Goal: Information Seeking & Learning: Learn about a topic

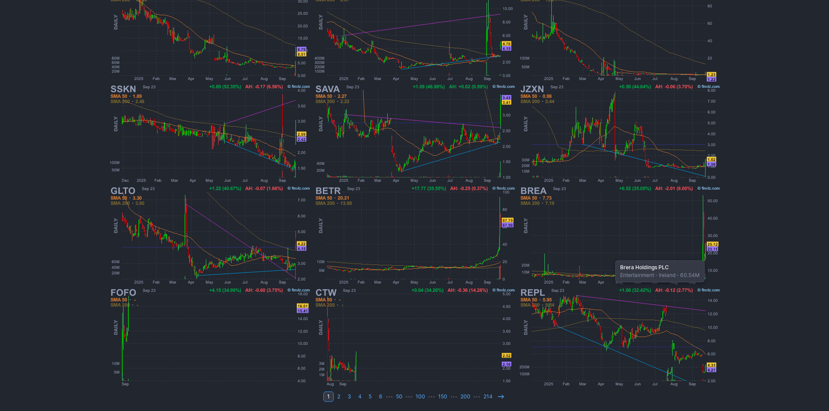
scroll to position [179, 0]
click at [606, 242] on img at bounding box center [620, 235] width 204 height 102
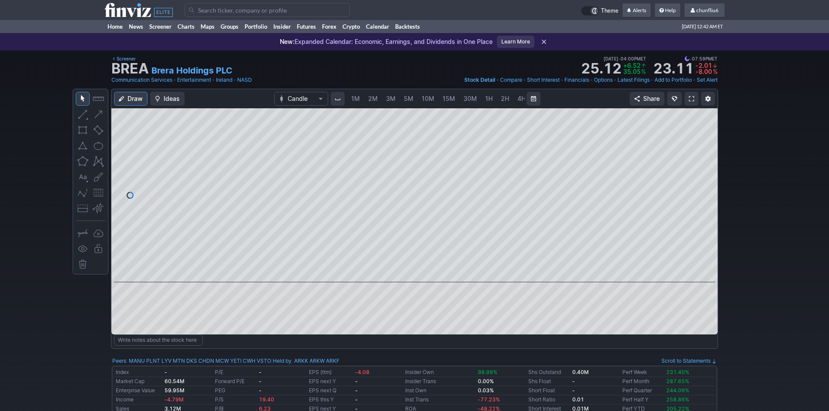
scroll to position [0, 47]
click at [358, 97] on span "5M" at bounding box center [362, 98] width 10 height 7
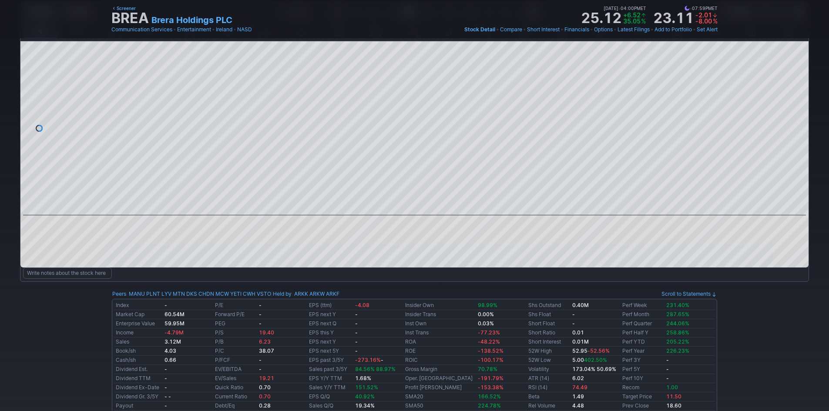
scroll to position [44, 0]
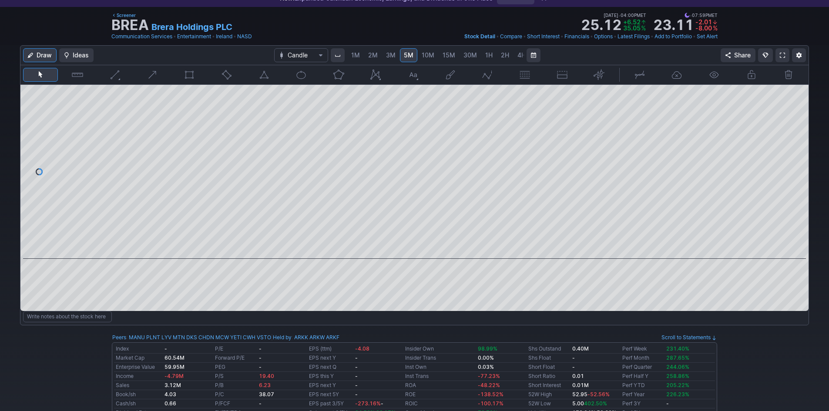
scroll to position [0, 47]
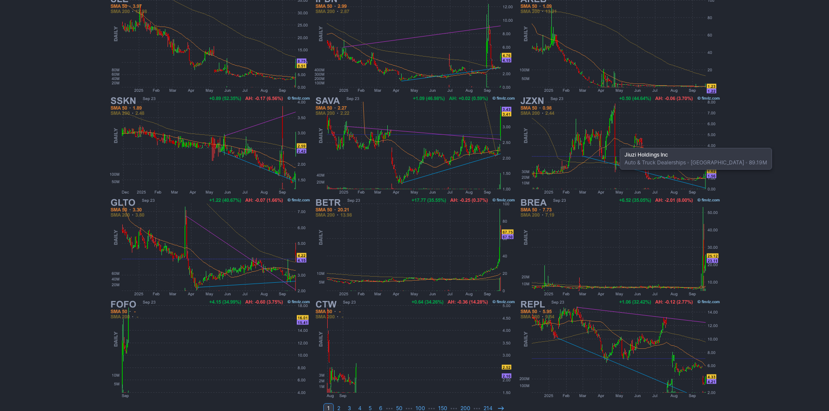
scroll to position [179, 0]
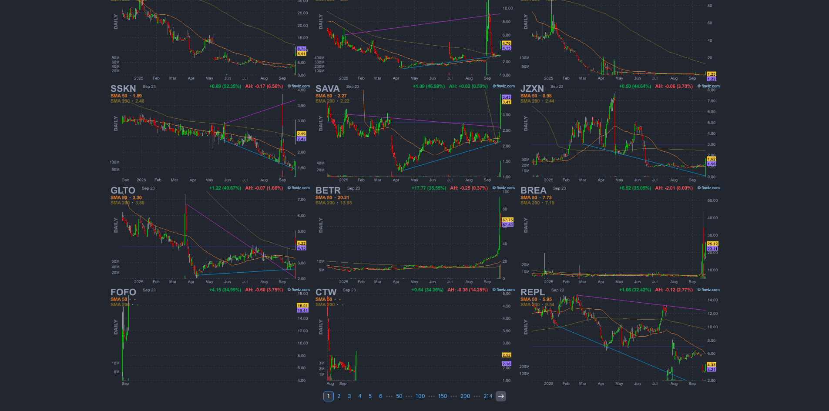
click at [498, 395] on icon at bounding box center [501, 396] width 7 height 7
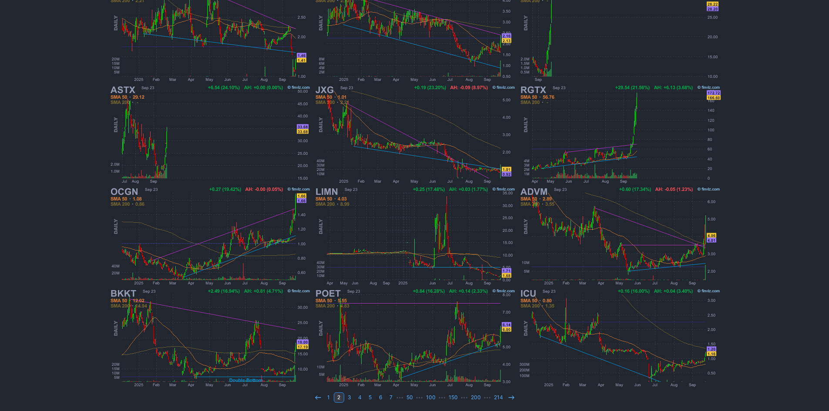
scroll to position [179, 0]
click at [514, 398] on link at bounding box center [511, 396] width 10 height 10
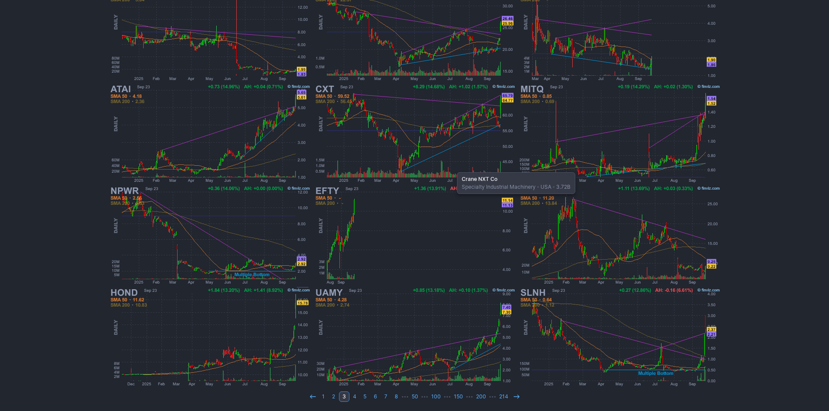
scroll to position [179, 0]
click at [513, 398] on icon at bounding box center [516, 396] width 7 height 7
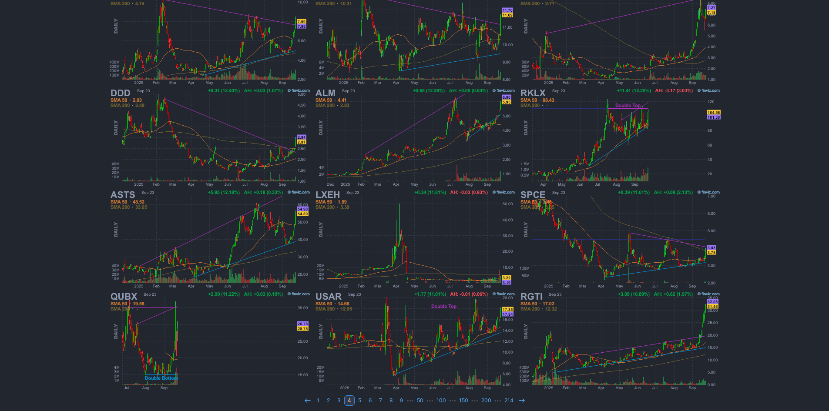
scroll to position [179, 0]
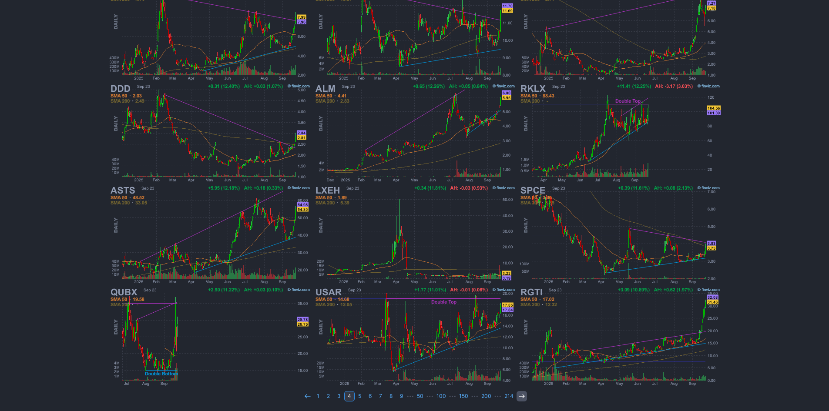
click at [517, 395] on link at bounding box center [522, 396] width 10 height 10
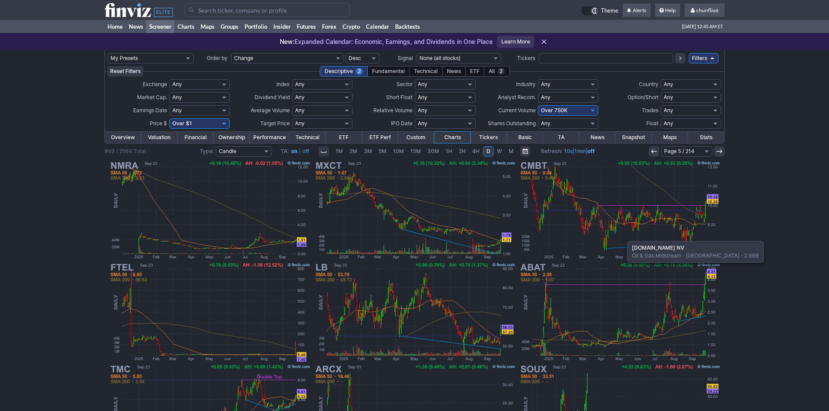
click at [623, 237] on img at bounding box center [620, 210] width 204 height 102
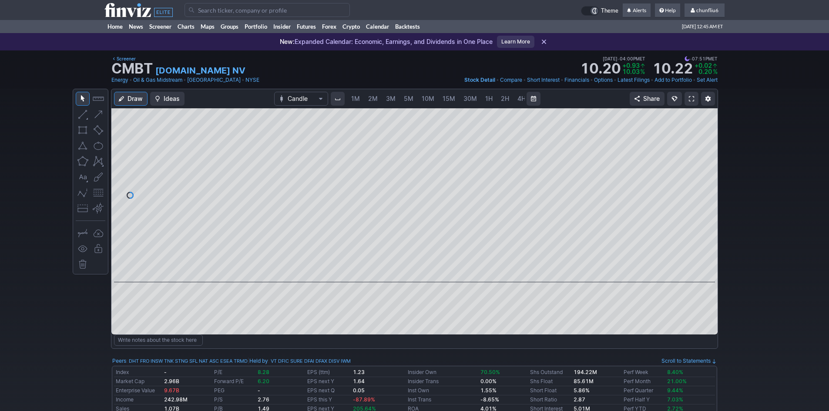
scroll to position [0, 47]
click at [362, 99] on span "5M" at bounding box center [362, 98] width 10 height 7
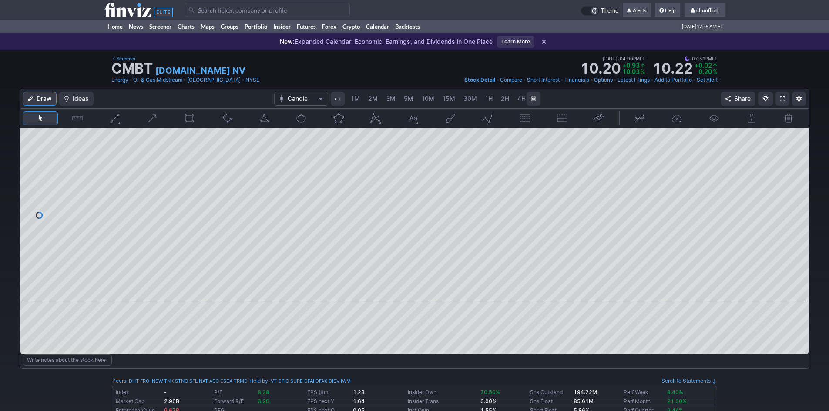
scroll to position [0, 47]
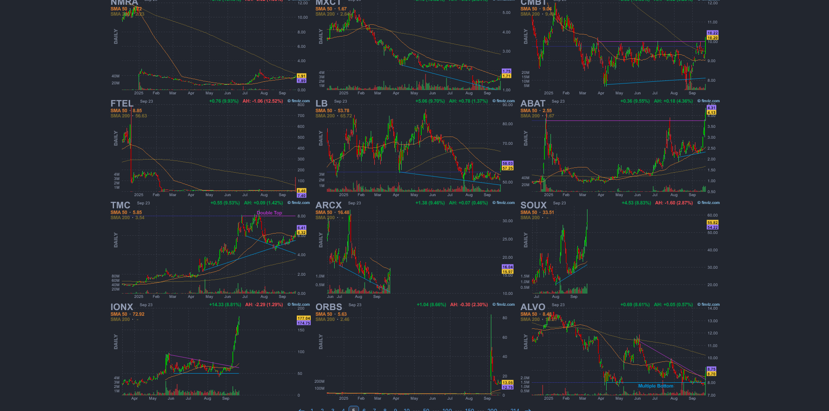
scroll to position [179, 0]
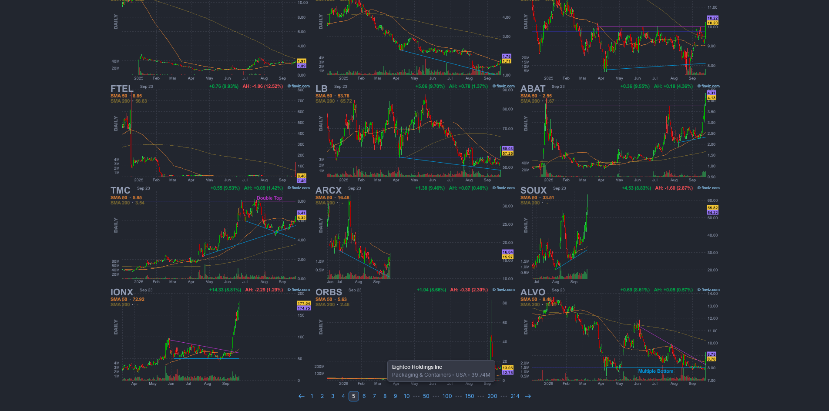
click at [383, 356] on img at bounding box center [415, 337] width 204 height 102
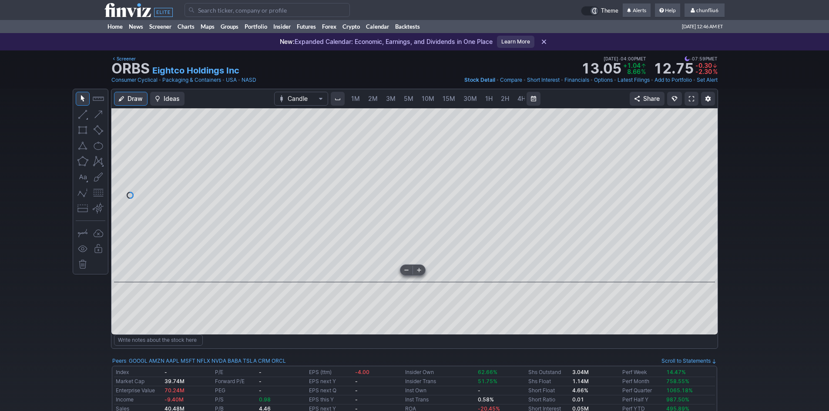
scroll to position [0, 47]
click at [360, 95] on span "5M" at bounding box center [362, 98] width 10 height 7
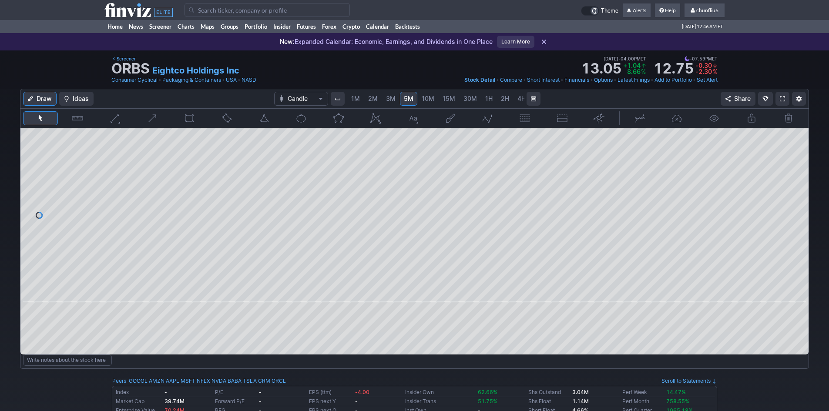
click at [358, 99] on span "1M" at bounding box center [355, 98] width 9 height 7
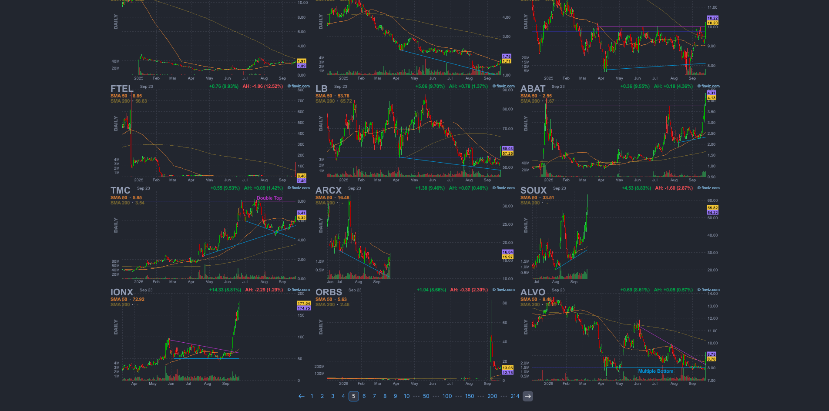
click at [525, 397] on icon at bounding box center [528, 396] width 7 height 7
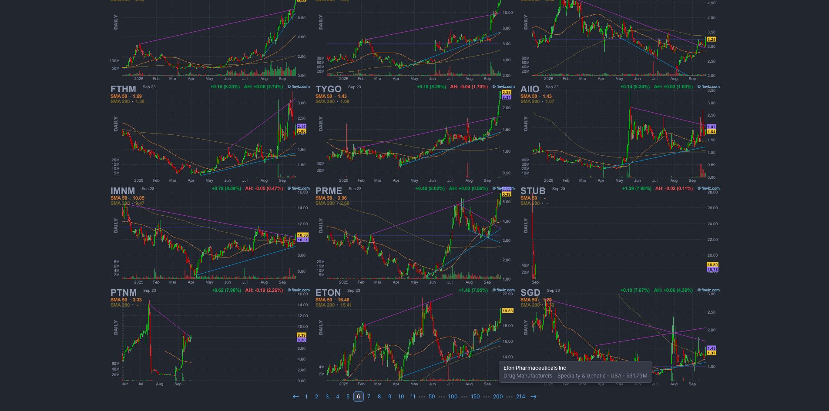
scroll to position [179, 0]
click at [530, 394] on icon at bounding box center [533, 396] width 7 height 7
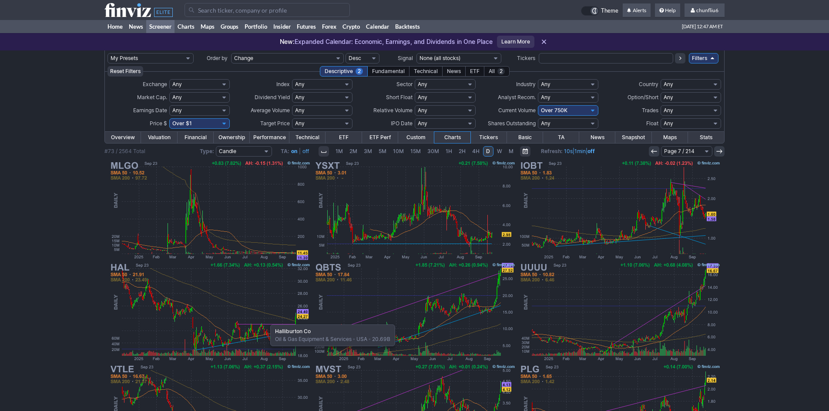
click at [266, 320] on img at bounding box center [210, 312] width 204 height 102
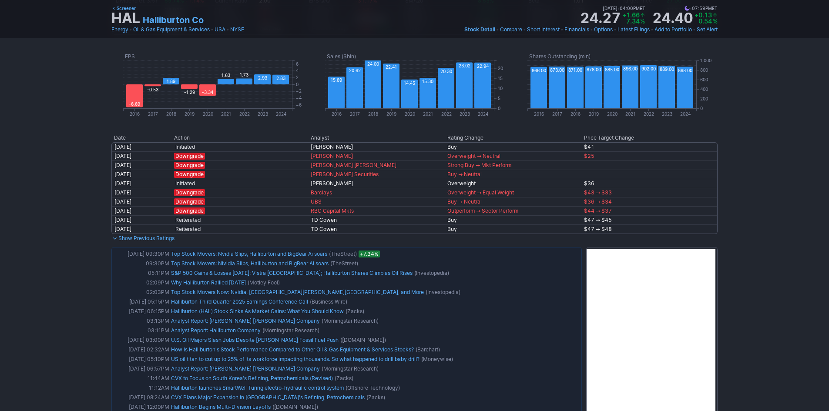
scroll to position [479, 0]
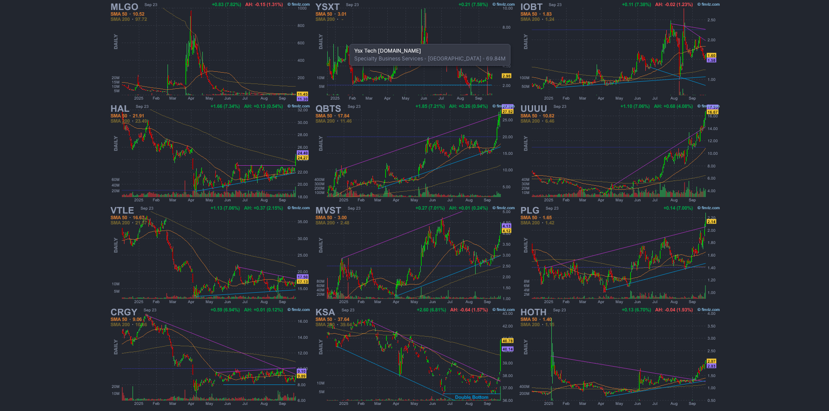
scroll to position [174, 0]
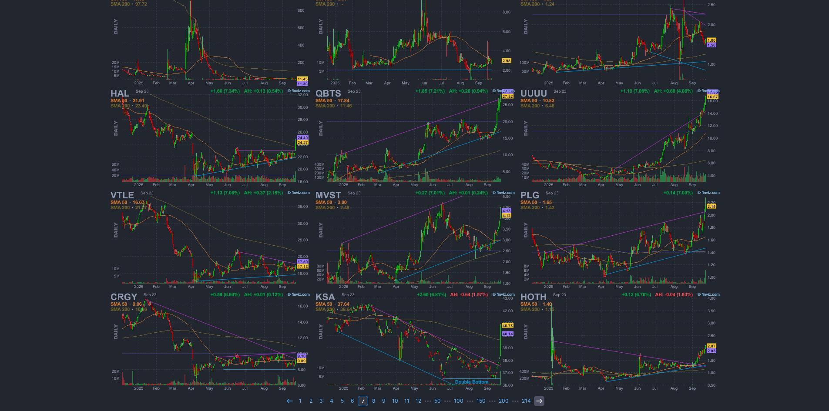
click at [539, 403] on icon at bounding box center [539, 401] width 7 height 7
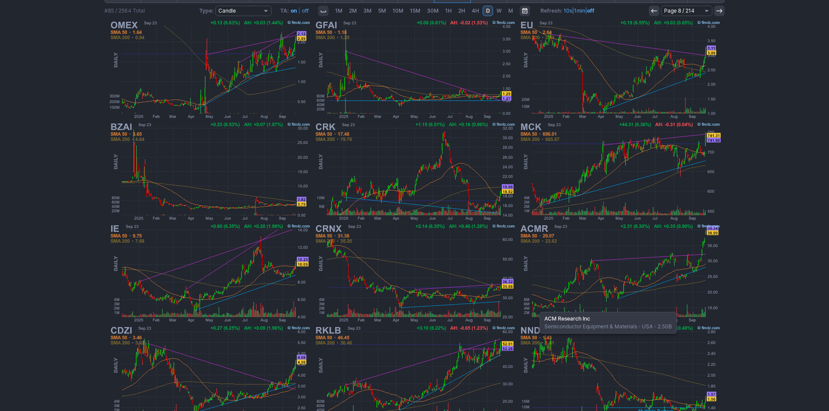
scroll to position [174, 0]
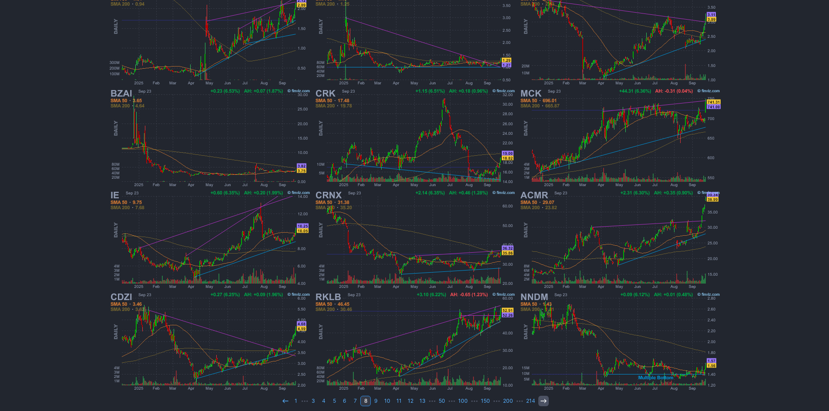
click at [540, 401] on icon at bounding box center [543, 401] width 7 height 7
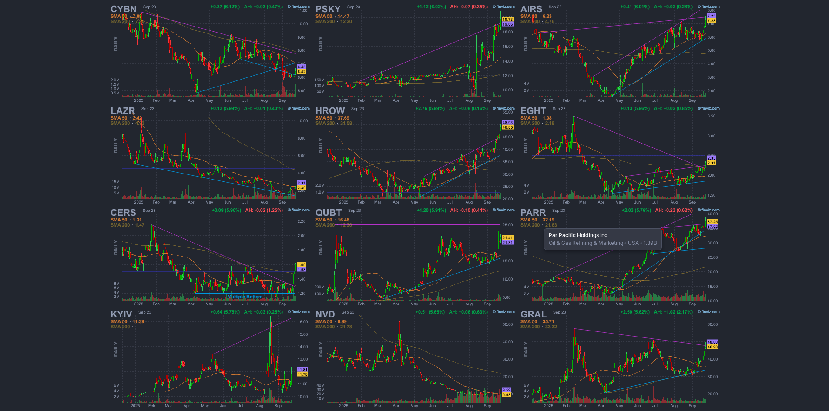
scroll to position [179, 0]
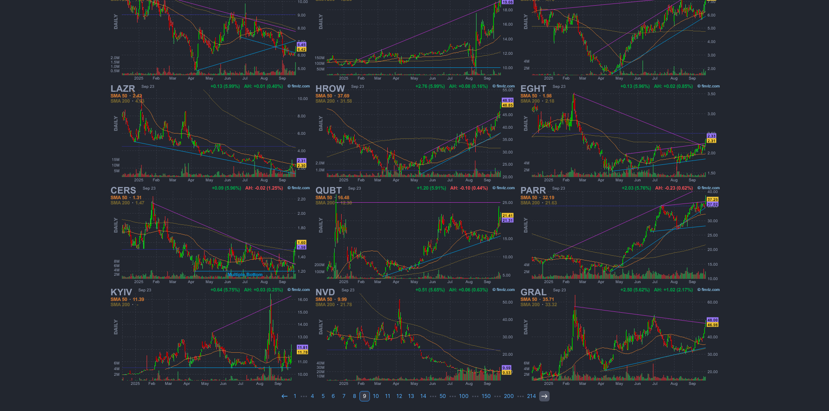
click at [542, 397] on use at bounding box center [545, 396] width 6 height 4
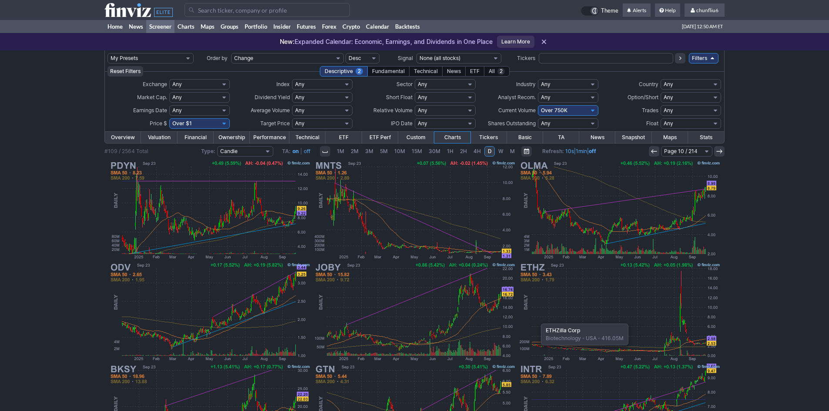
scroll to position [44, 0]
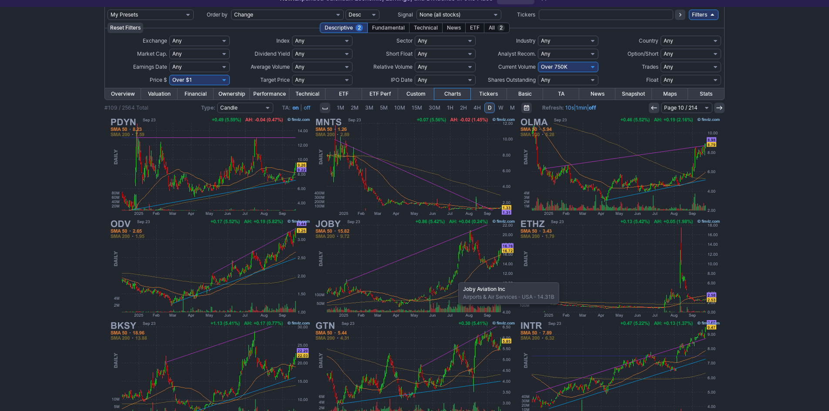
click at [454, 278] on img at bounding box center [415, 269] width 204 height 102
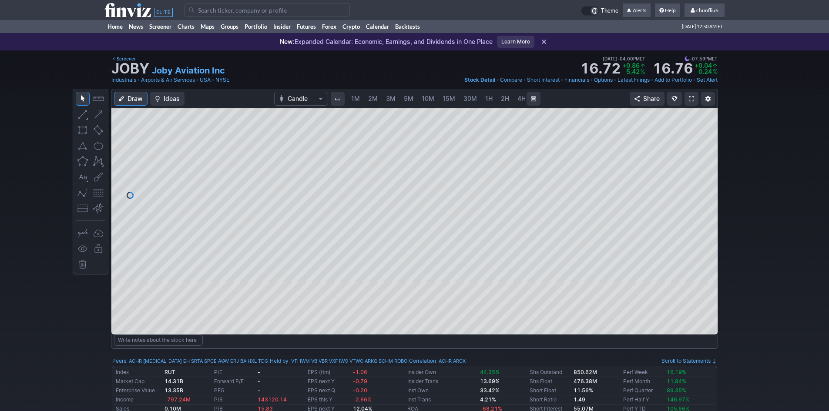
scroll to position [0, 47]
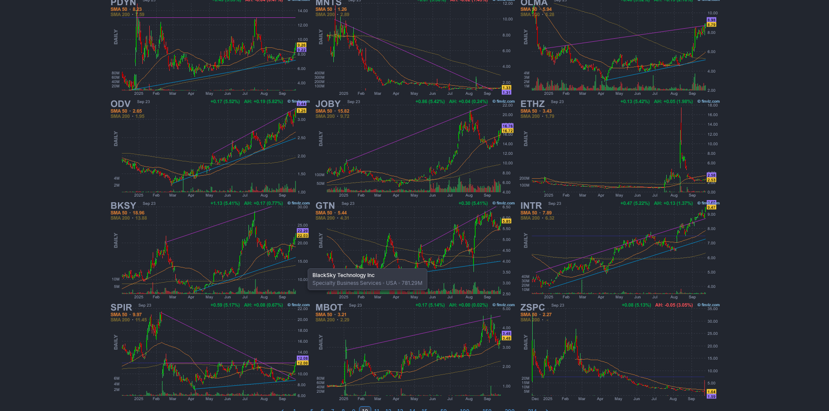
scroll to position [179, 0]
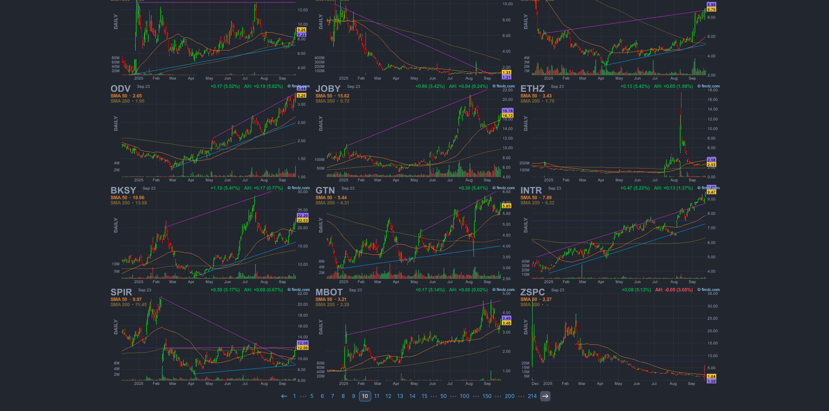
click at [543, 397] on icon at bounding box center [545, 396] width 7 height 7
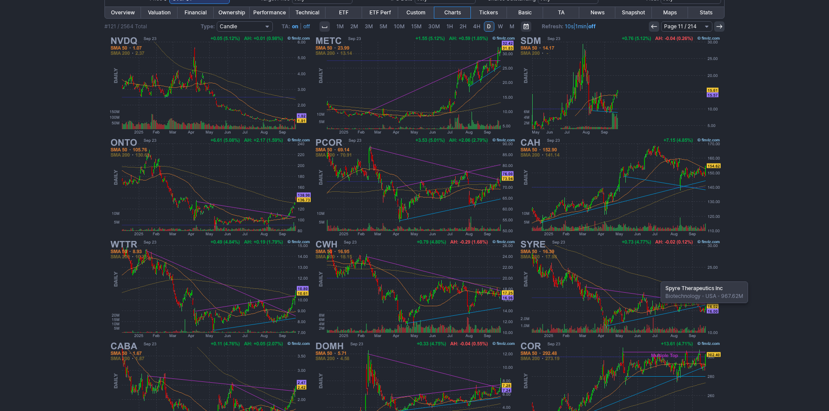
scroll to position [179, 0]
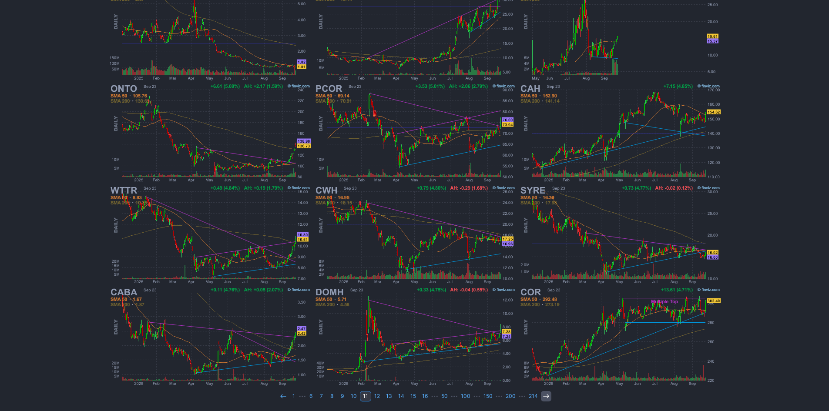
click at [541, 399] on link at bounding box center [546, 396] width 10 height 10
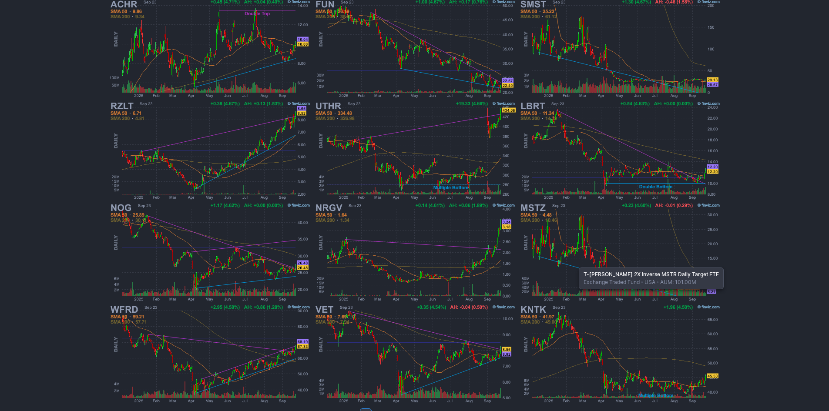
scroll to position [174, 0]
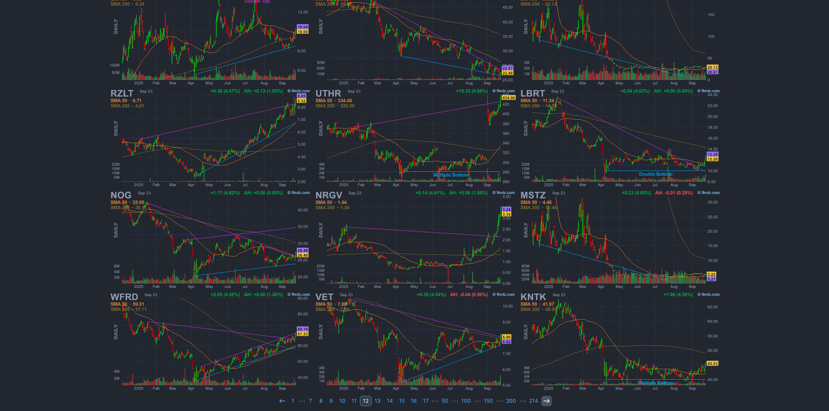
click at [543, 402] on icon at bounding box center [546, 401] width 7 height 7
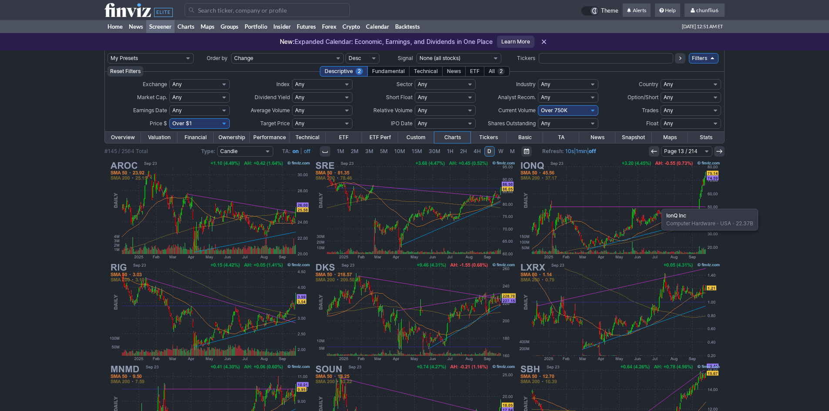
click at [657, 205] on img at bounding box center [620, 210] width 204 height 102
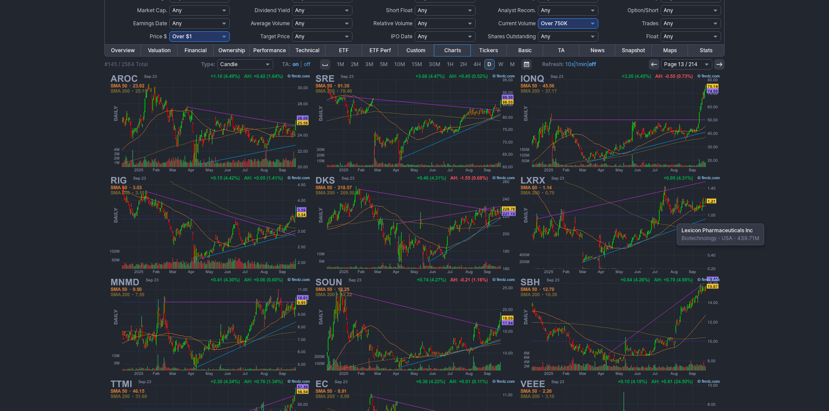
scroll to position [179, 0]
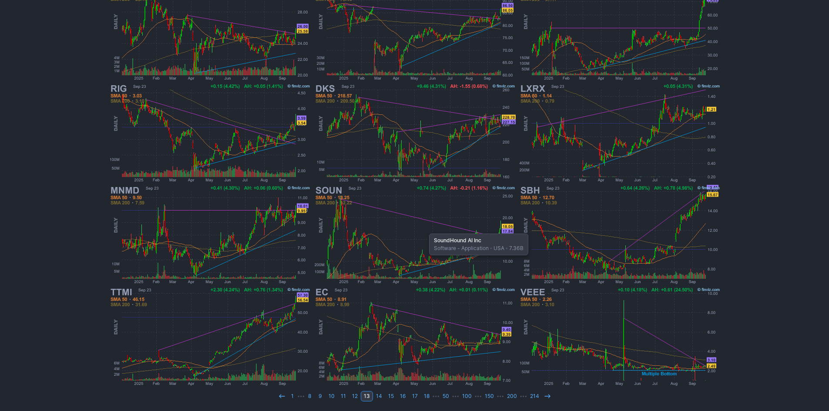
click at [425, 229] on img at bounding box center [415, 235] width 204 height 102
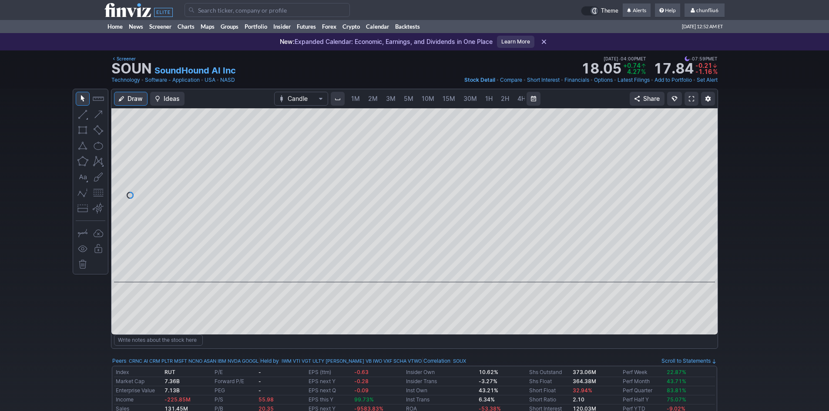
scroll to position [0, 47]
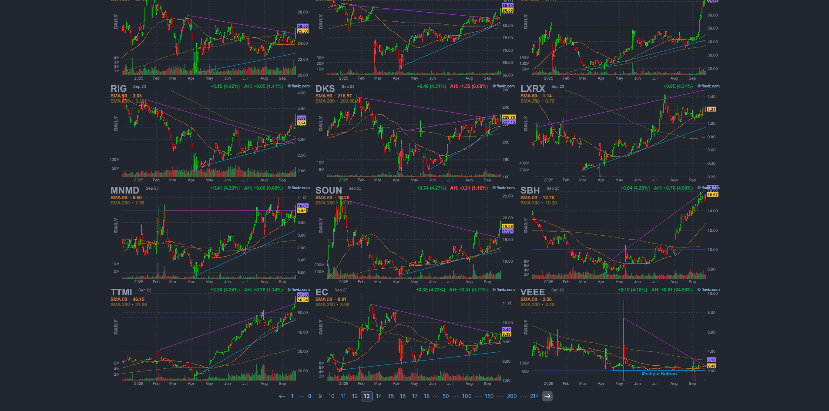
click at [546, 398] on use at bounding box center [548, 396] width 6 height 4
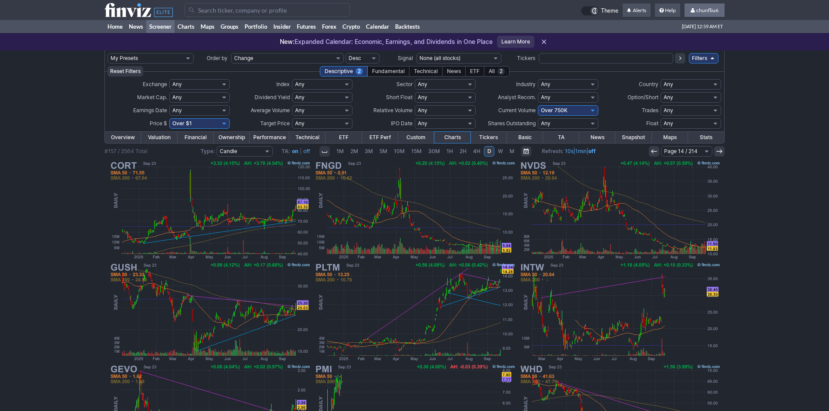
click at [714, 8] on span "chunfliu6" at bounding box center [708, 10] width 22 height 7
click at [684, 67] on link "Sign Out" at bounding box center [700, 64] width 49 height 14
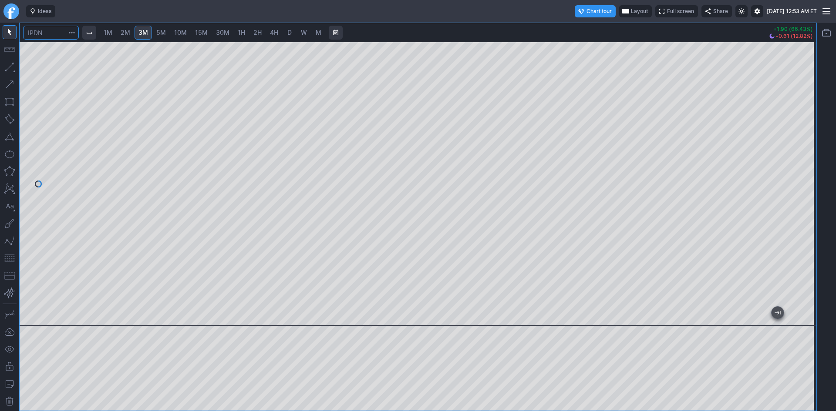
click at [56, 35] on input "Search" at bounding box center [51, 33] width 56 height 14
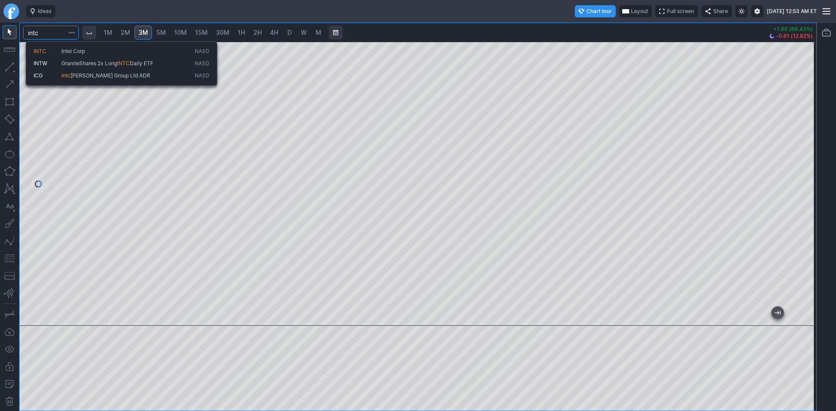
type input "intc"
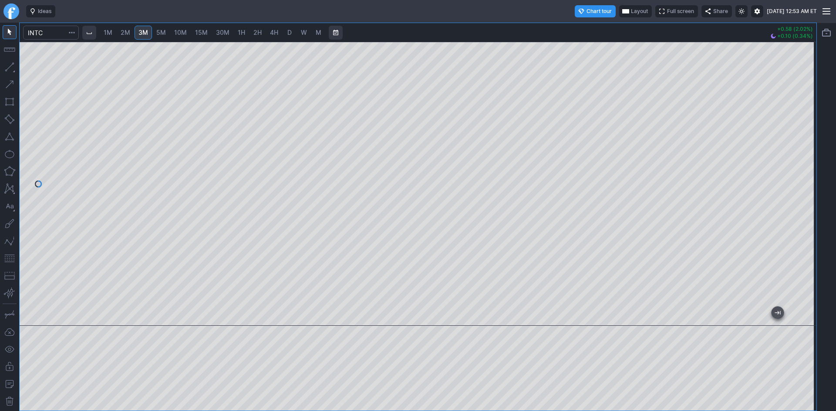
drag, startPoint x: 809, startPoint y: 89, endPoint x: 806, endPoint y: 186, distance: 97.6
click at [806, 186] on div at bounding box center [807, 182] width 18 height 263
click at [288, 36] on span "D" at bounding box center [289, 32] width 4 height 7
click at [52, 36] on input "Search" at bounding box center [51, 33] width 56 height 14
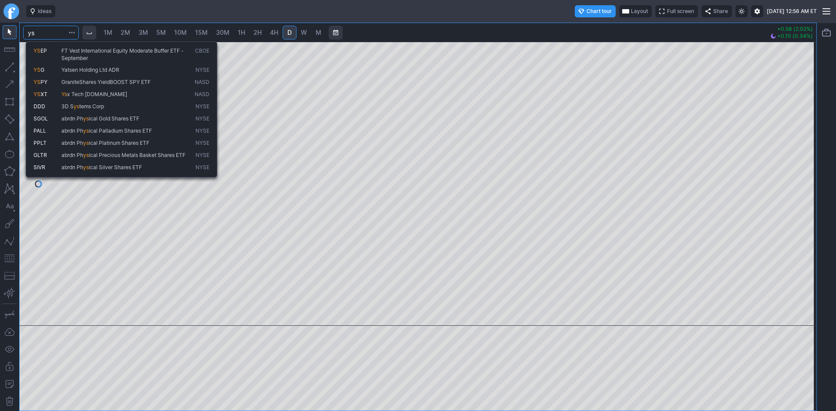
type input "y"
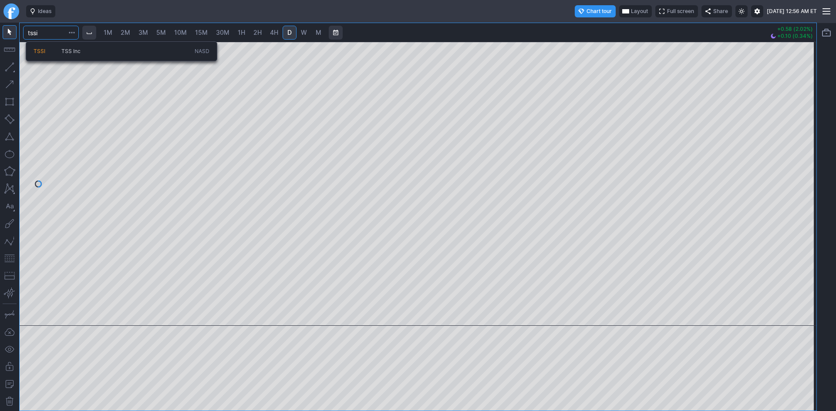
type input "tssi"
click at [75, 55] on span "TSS Inc" at bounding box center [126, 51] width 133 height 7
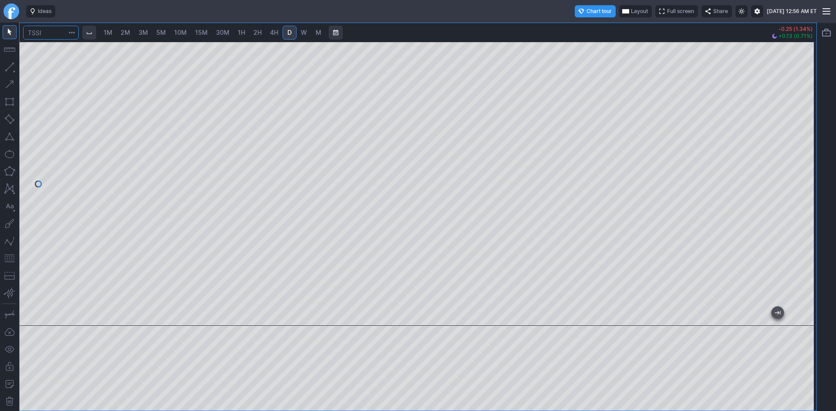
drag, startPoint x: 48, startPoint y: 34, endPoint x: 10, endPoint y: 32, distance: 38.8
click at [10, 32] on div "1M 2M 3M 5M 10M 15M 30M 1H 2H 4H D W M -0.25 (1.34%) +0.13 (0.71%)" at bounding box center [408, 217] width 817 height 389
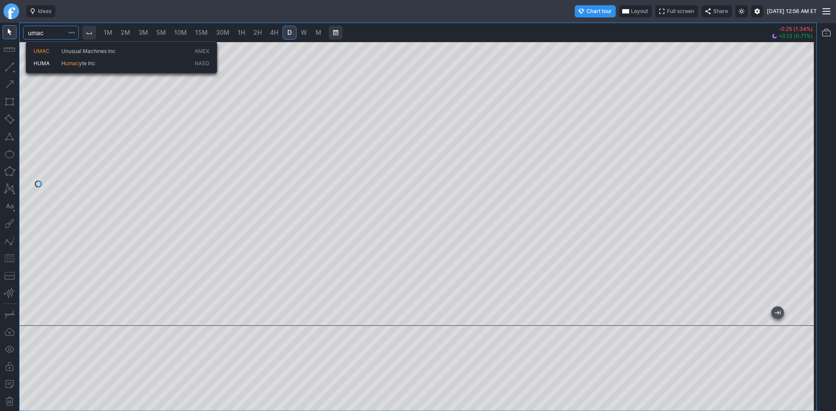
type input "umac"
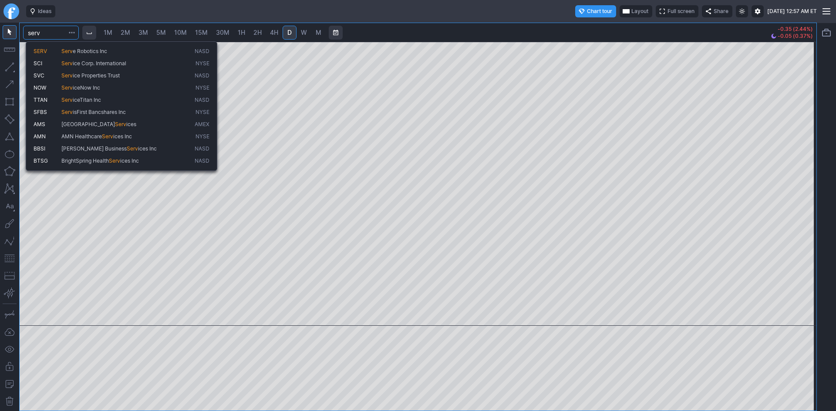
type input "serv"
click at [50, 51] on span "SERV" at bounding box center [48, 51] width 28 height 7
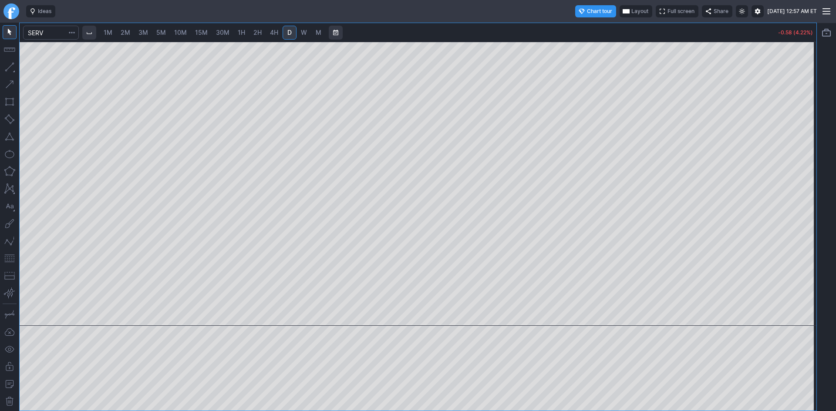
click at [49, 35] on input "Search" at bounding box center [51, 33] width 56 height 14
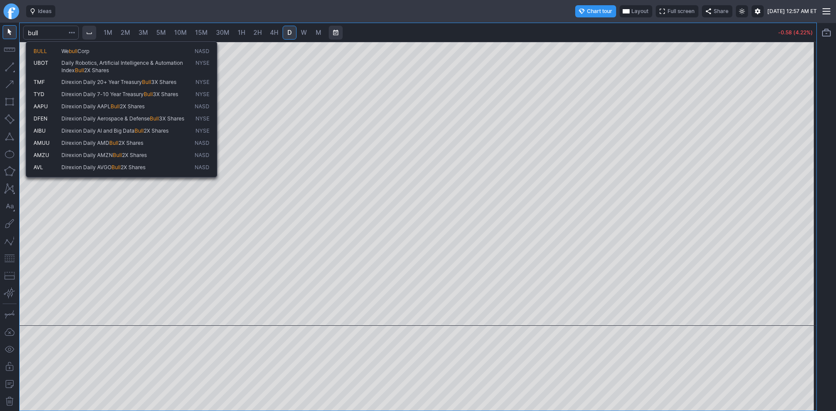
type input "bull"
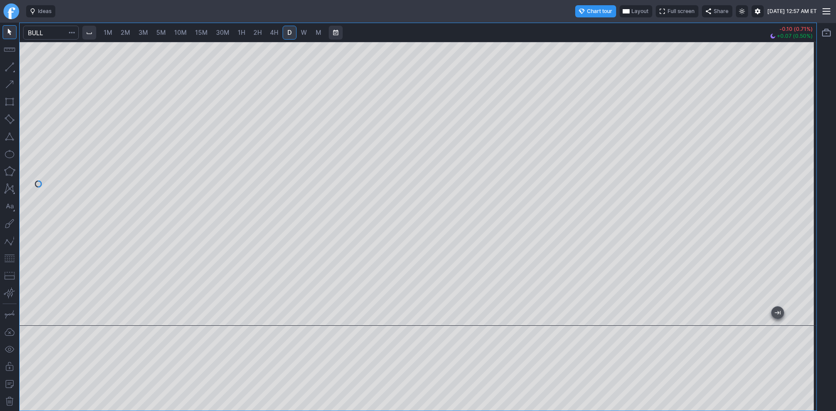
click at [142, 34] on span "3M" at bounding box center [143, 32] width 10 height 7
click at [60, 35] on input "Search" at bounding box center [51, 33] width 56 height 14
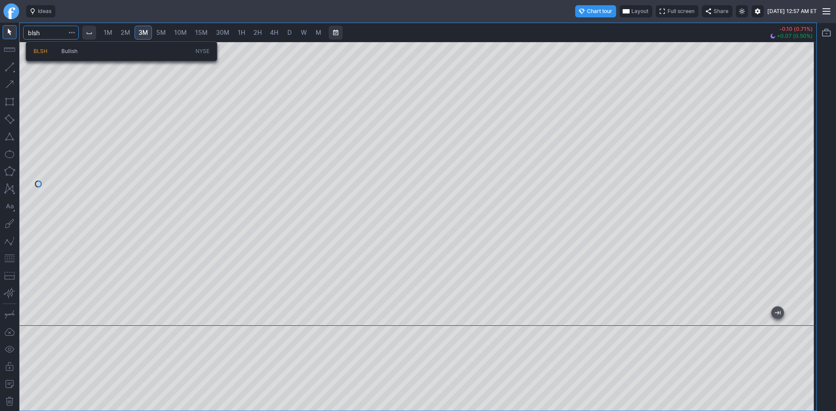
type input "blsh"
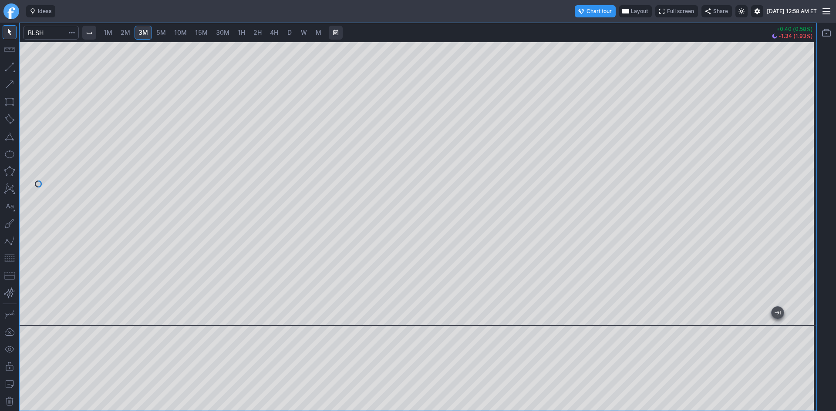
click at [286, 34] on link "D" at bounding box center [290, 33] width 14 height 14
click at [72, 31] on span "button" at bounding box center [71, 32] width 5 height 9
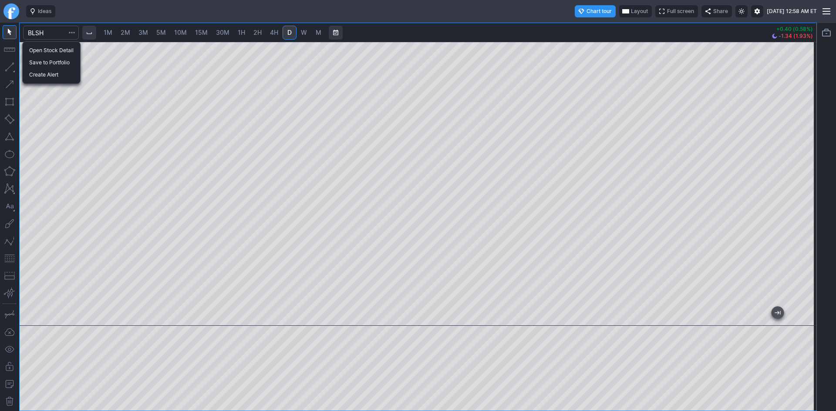
click at [66, 32] on div at bounding box center [418, 205] width 836 height 411
click at [59, 32] on input "Search" at bounding box center [51, 33] width 56 height 14
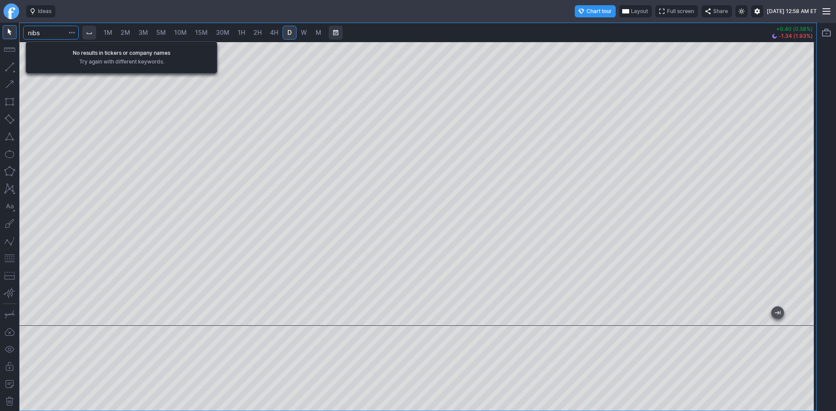
type input "nibs"
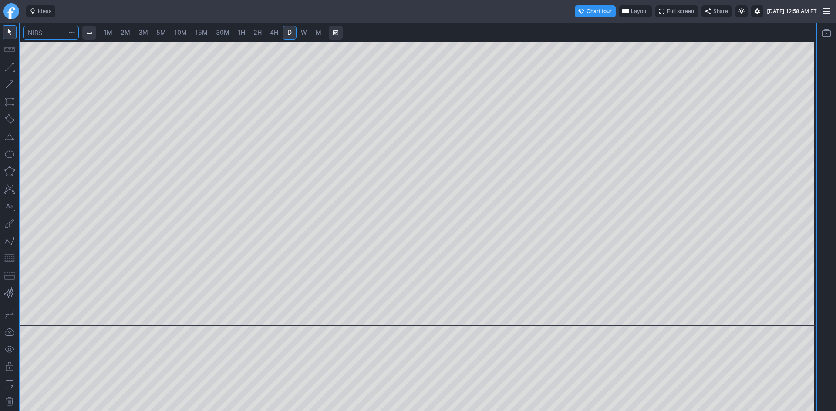
click at [59, 32] on input "Search" at bounding box center [51, 33] width 56 height 14
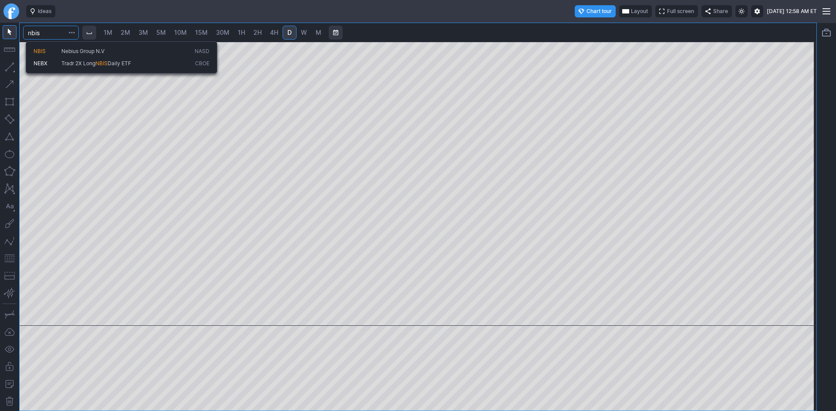
type input "nbis"
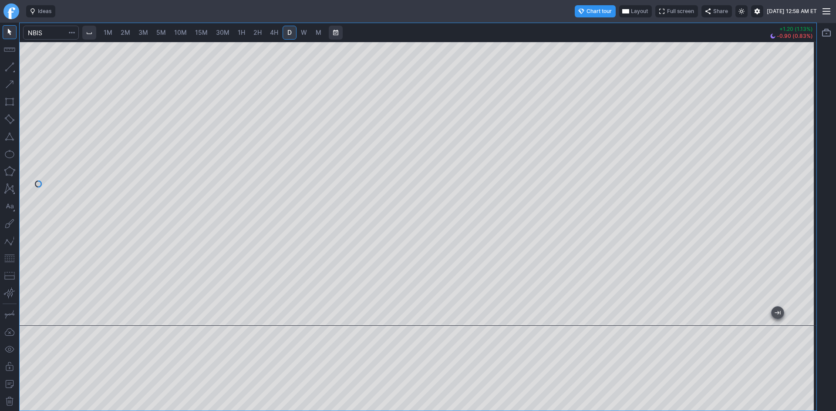
drag, startPoint x: 803, startPoint y: 72, endPoint x: 807, endPoint y: 127, distance: 55.0
click at [807, 127] on div at bounding box center [807, 182] width 18 height 263
drag, startPoint x: 806, startPoint y: 144, endPoint x: 799, endPoint y: 163, distance: 20.2
click at [799, 163] on div at bounding box center [807, 182] width 18 height 263
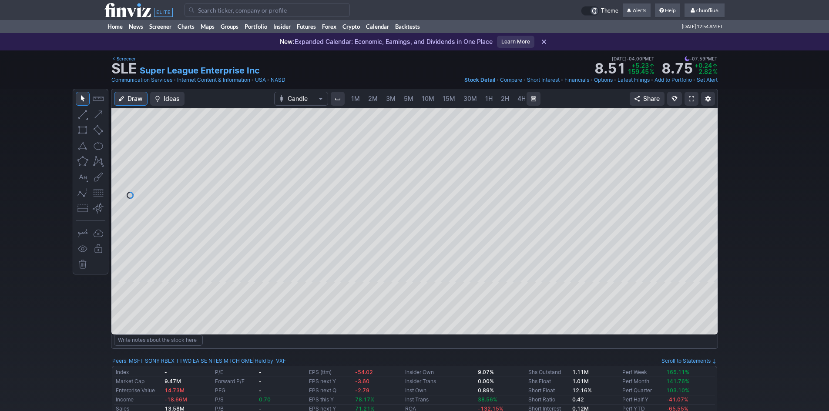
scroll to position [0, 47]
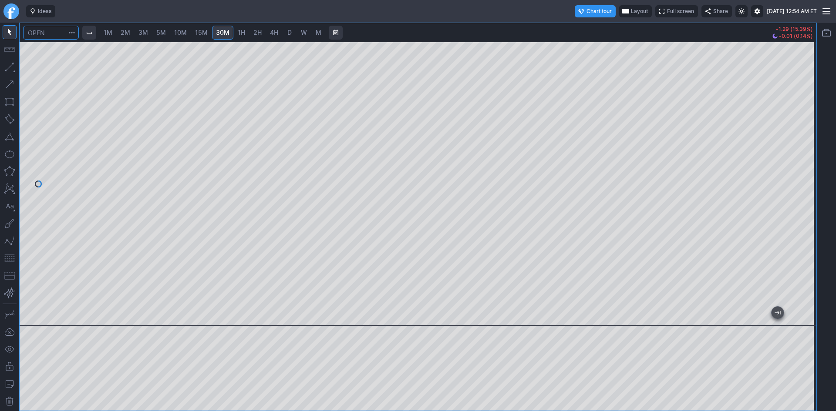
drag, startPoint x: 50, startPoint y: 36, endPoint x: 24, endPoint y: 31, distance: 26.2
click at [24, 31] on div "1M 2M 3M 5M 10M 15M 30M 1H 2H 4H D W M -1.29 (15.39%) -0.01 (0.14%)" at bounding box center [418, 32] width 797 height 19
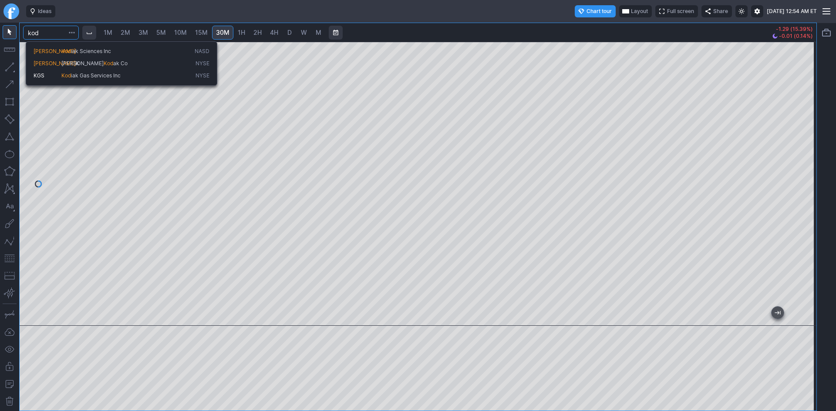
type input "kod"
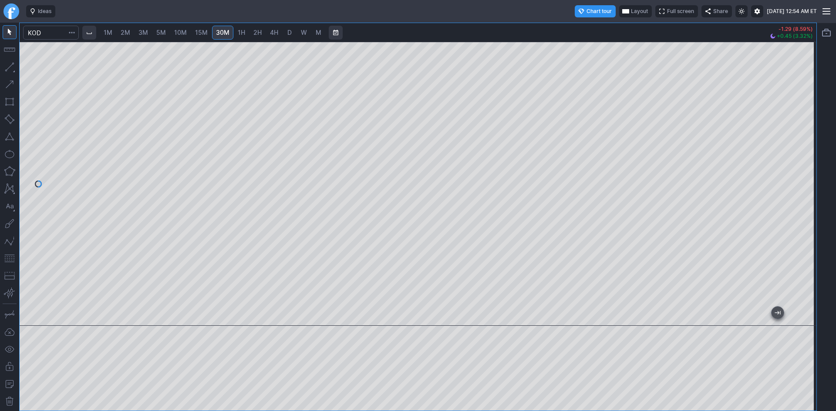
drag, startPoint x: 804, startPoint y: 119, endPoint x: 799, endPoint y: 141, distance: 22.7
click at [799, 141] on div at bounding box center [807, 182] width 18 height 263
click at [288, 33] on span "D" at bounding box center [289, 32] width 4 height 7
click at [795, 154] on div at bounding box center [418, 184] width 797 height 284
click at [54, 36] on input "Search" at bounding box center [51, 33] width 56 height 14
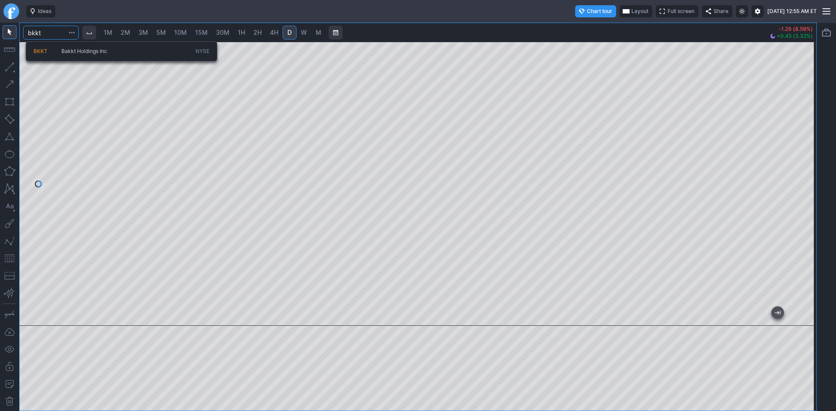
type input "bkkt"
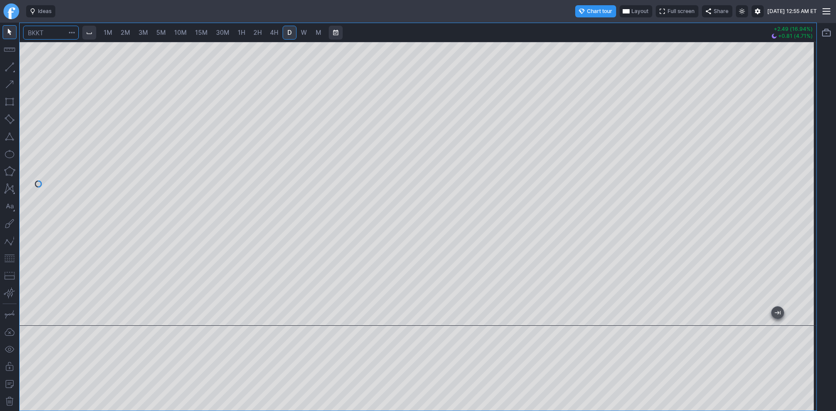
click at [53, 31] on input "Search" at bounding box center [51, 33] width 56 height 14
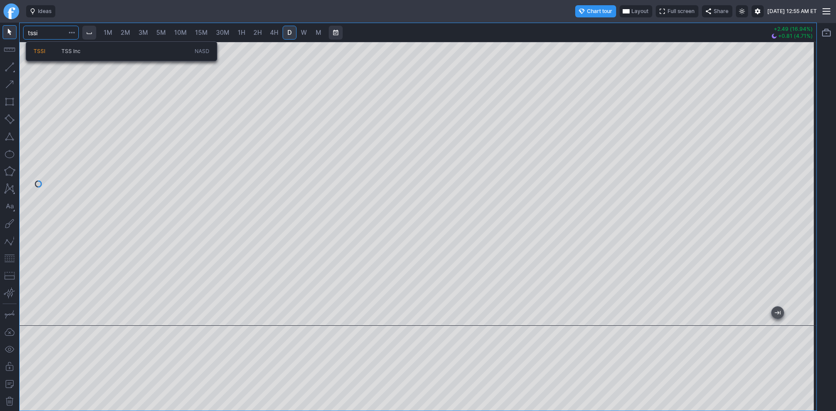
type input "tssi"
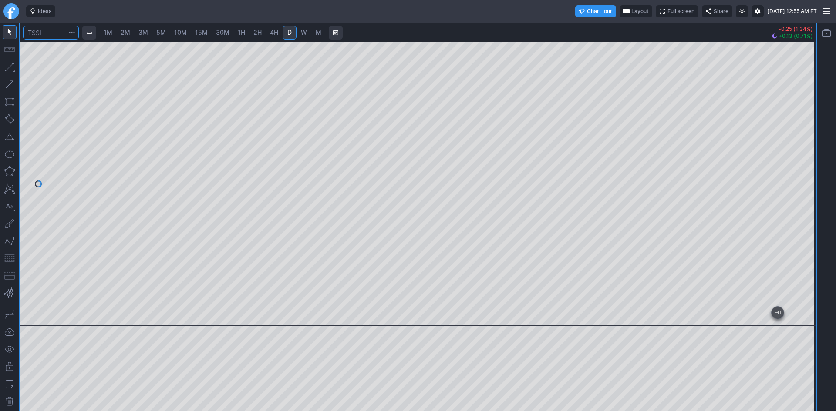
click at [49, 34] on input "Search" at bounding box center [51, 33] width 56 height 14
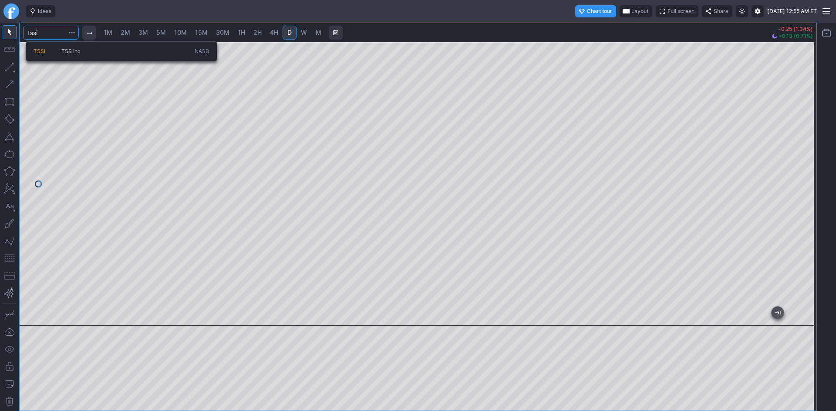
type input "tssi"
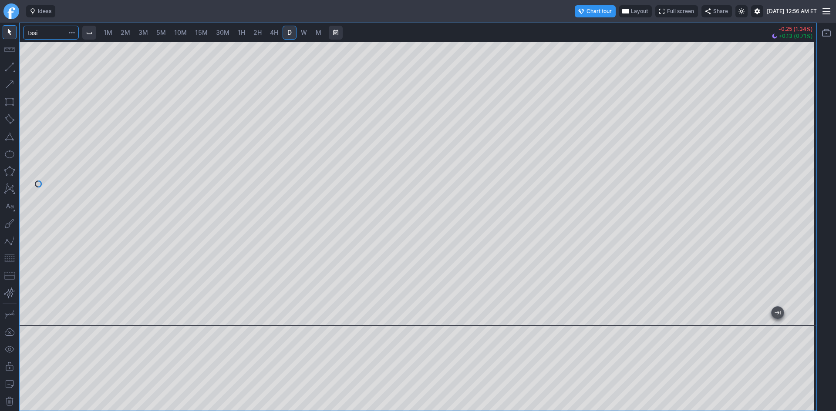
click at [52, 35] on input "tssi" at bounding box center [51, 33] width 56 height 14
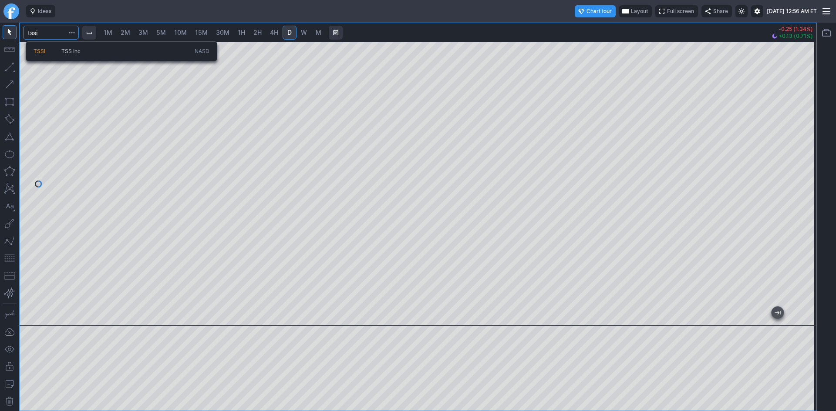
click at [45, 51] on span "TSSI" at bounding box center [40, 51] width 12 height 7
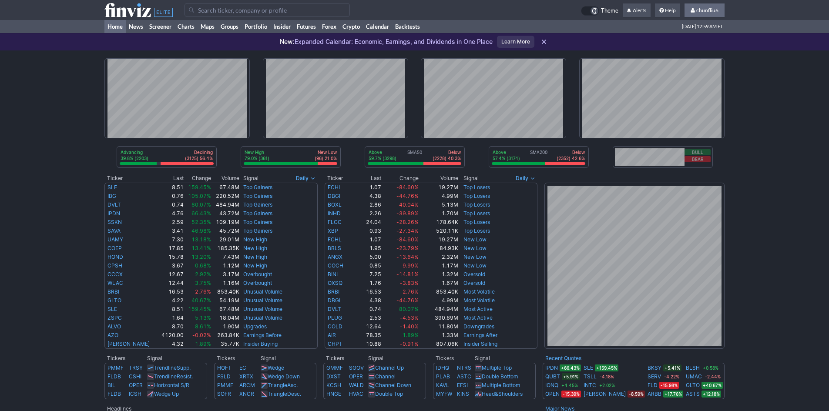
drag, startPoint x: 715, startPoint y: 10, endPoint x: 703, endPoint y: 30, distance: 23.4
click at [714, 10] on span "chunfliu6" at bounding box center [708, 10] width 22 height 7
click at [697, 60] on link "Sign Out" at bounding box center [700, 64] width 49 height 14
